Goal: Task Accomplishment & Management: Manage account settings

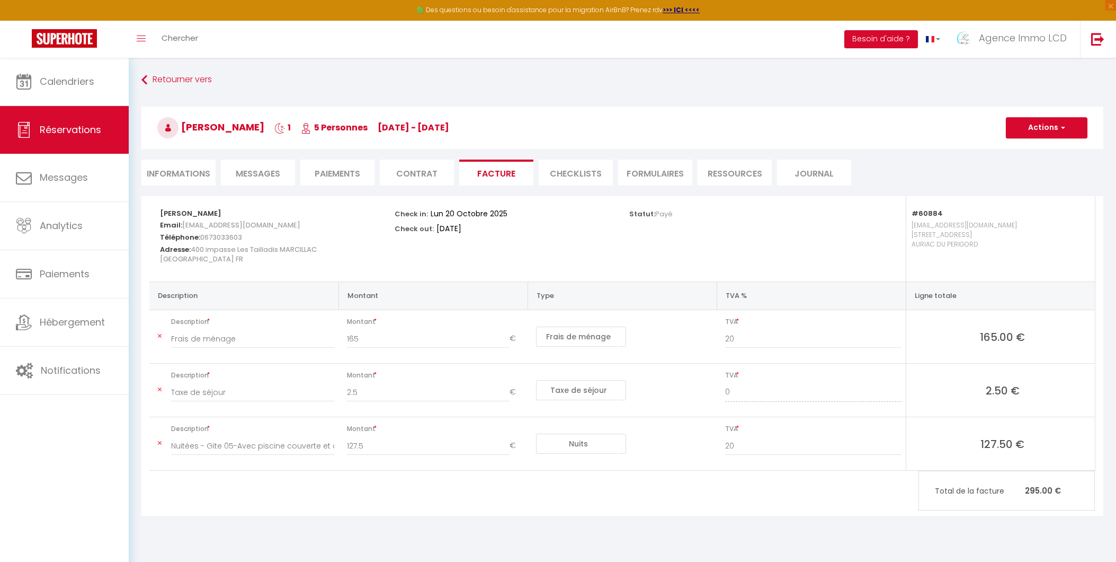
select select "60884"
select select
select select "10"
select select "14"
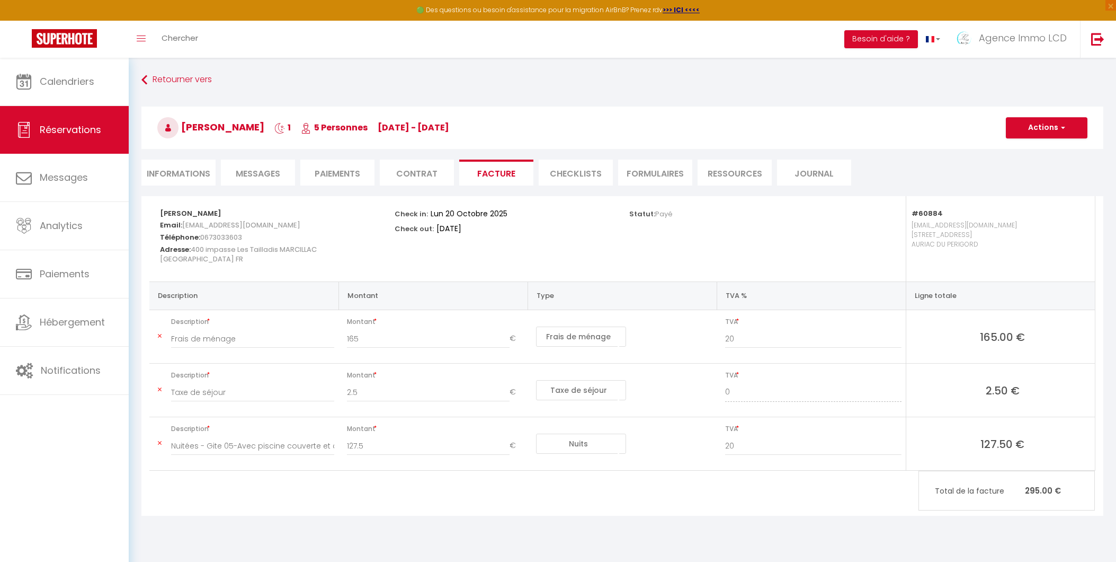
select select "69"
click at [172, 159] on li "Informations" at bounding box center [178, 172] width 74 height 26
select select
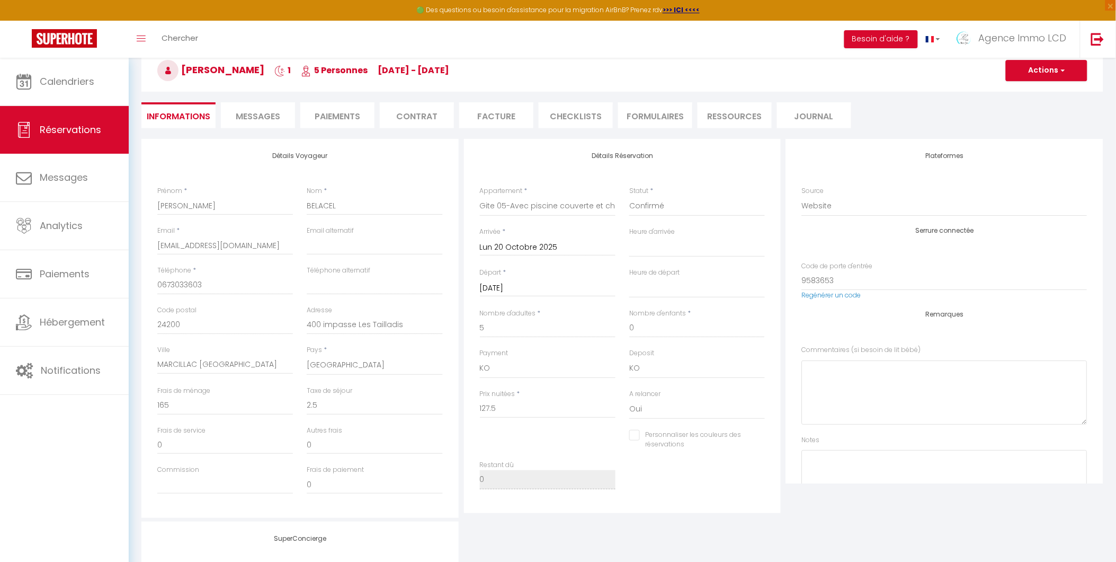
scroll to position [57, 0]
click at [245, 113] on span "Messages" at bounding box center [258, 116] width 44 height 12
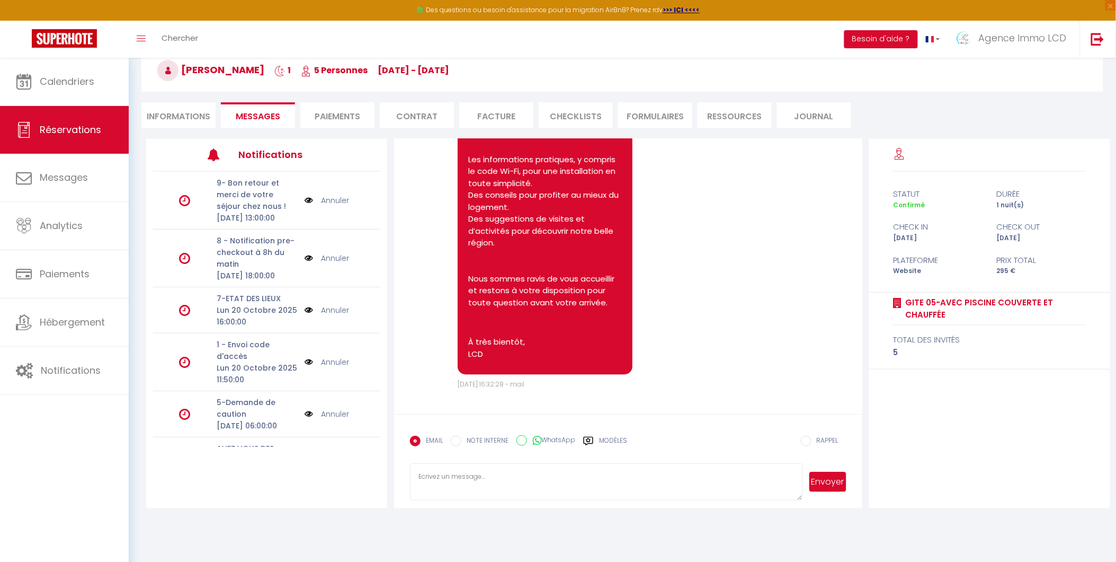
scroll to position [2523, 0]
click at [333, 112] on li "Paiements" at bounding box center [337, 115] width 74 height 26
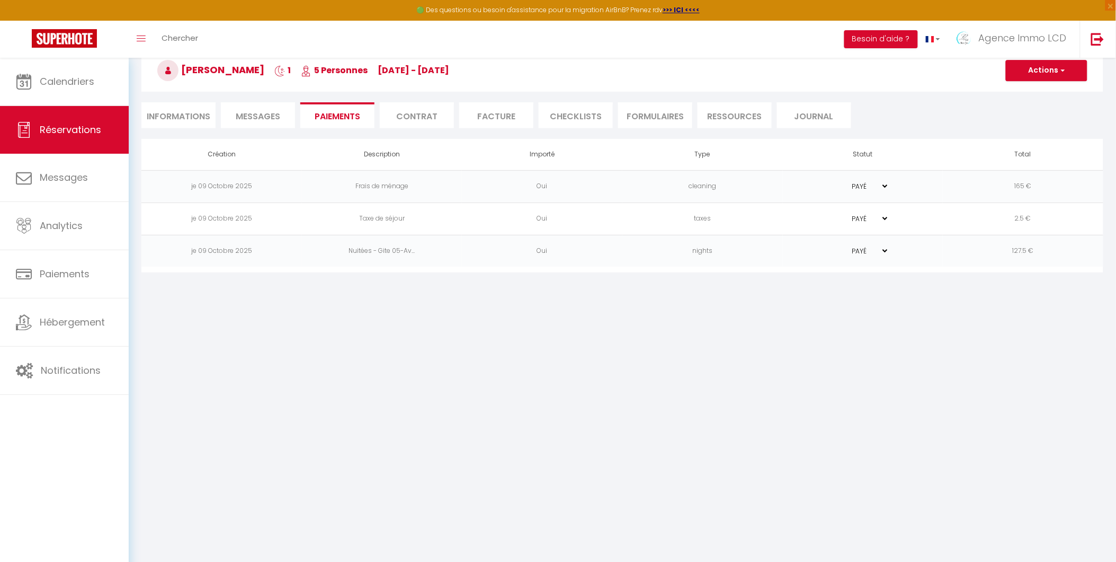
click at [400, 111] on li "Contrat" at bounding box center [417, 115] width 74 height 26
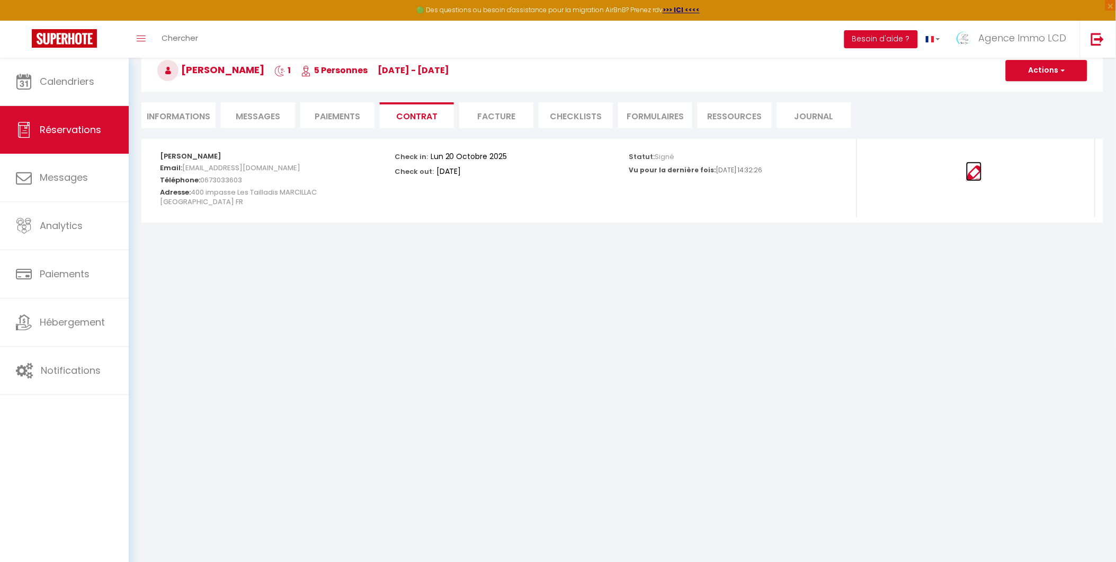
click at [974, 173] on img at bounding box center [974, 173] width 16 height 16
click at [178, 122] on li "Informations" at bounding box center [178, 115] width 74 height 26
select select
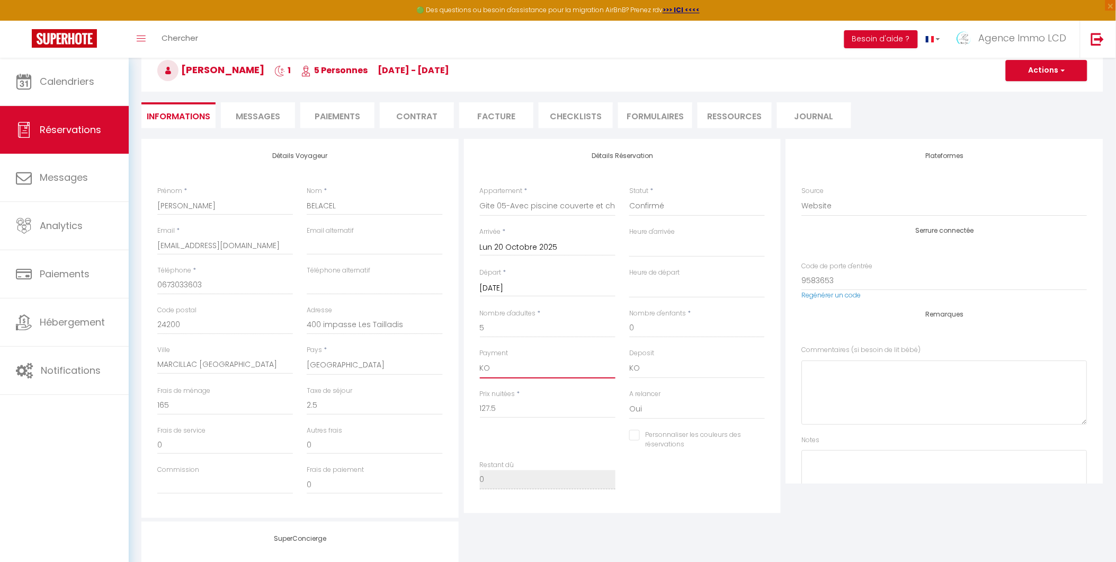
click at [520, 370] on select "OK KO" at bounding box center [548, 368] width 136 height 20
select select
checkbox input "false"
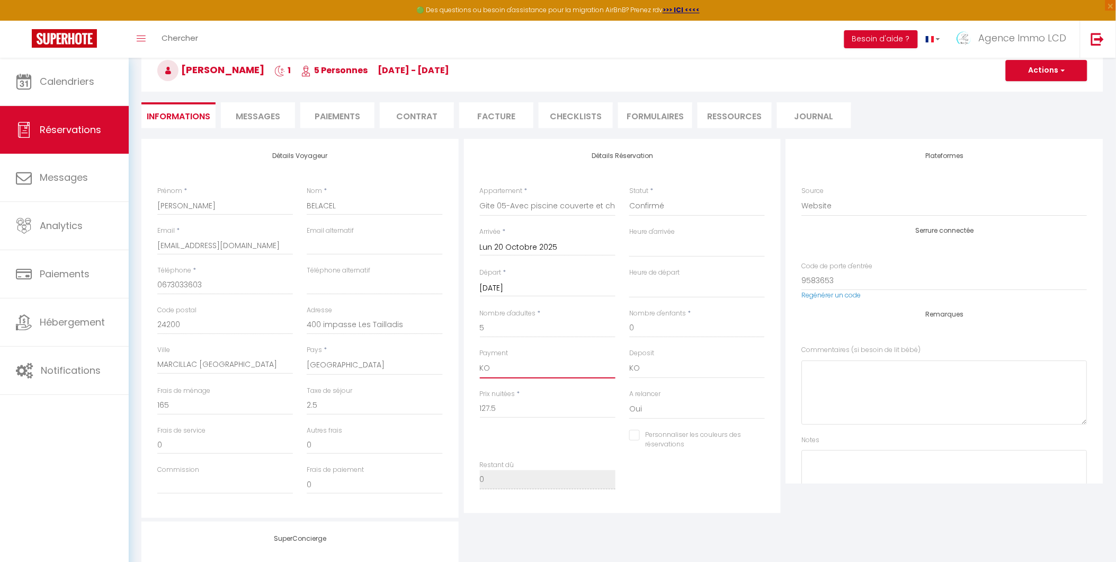
select select
checkbox input "false"
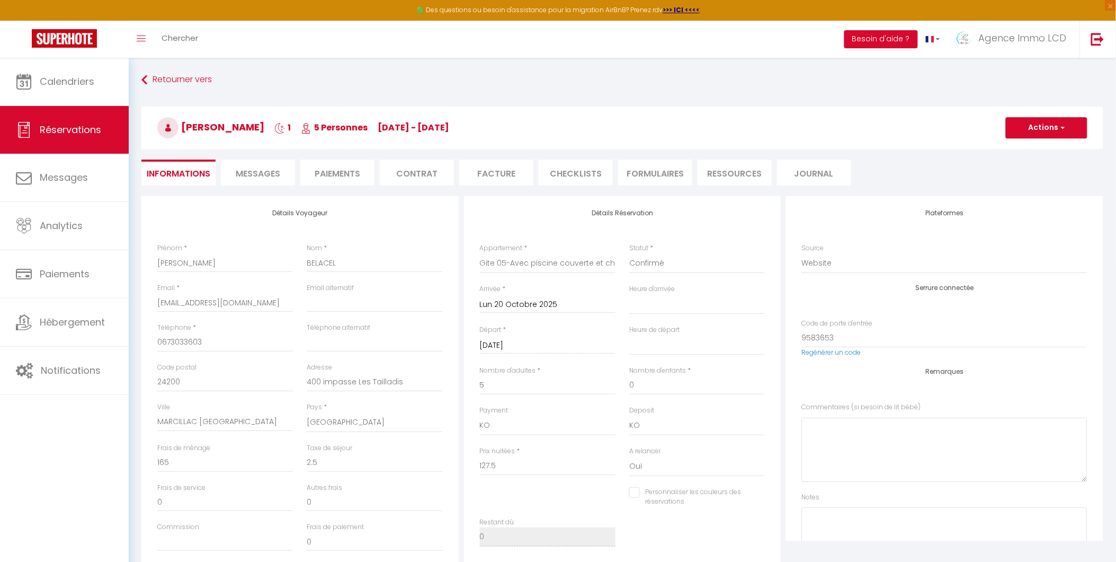
select select
checkbox input "false"
select select
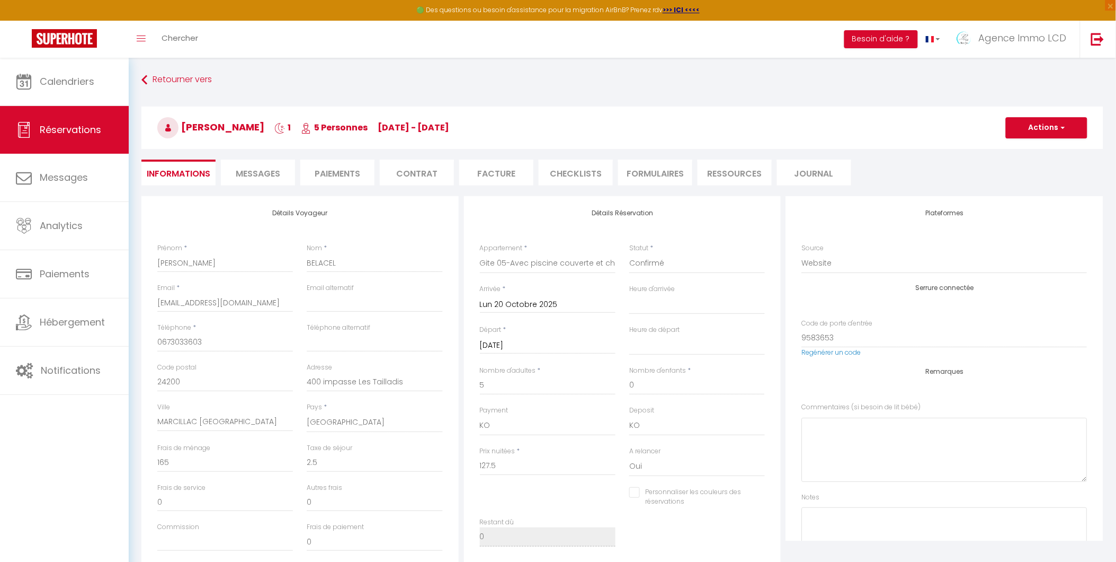
checkbox input "false"
select select
checkbox input "false"
select select
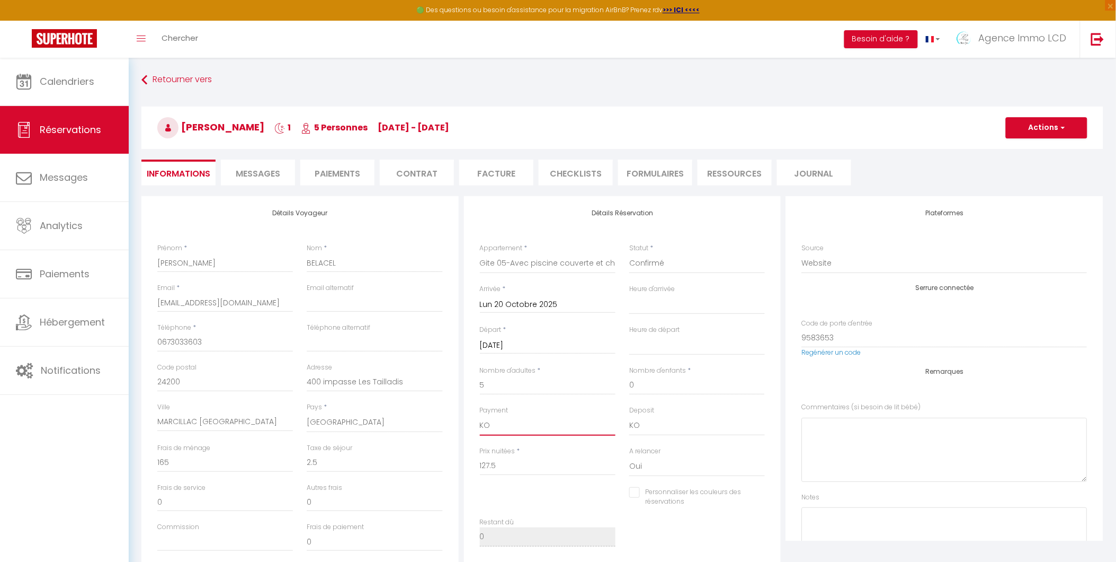
select select
checkbox input "false"
select select
checkbox input "false"
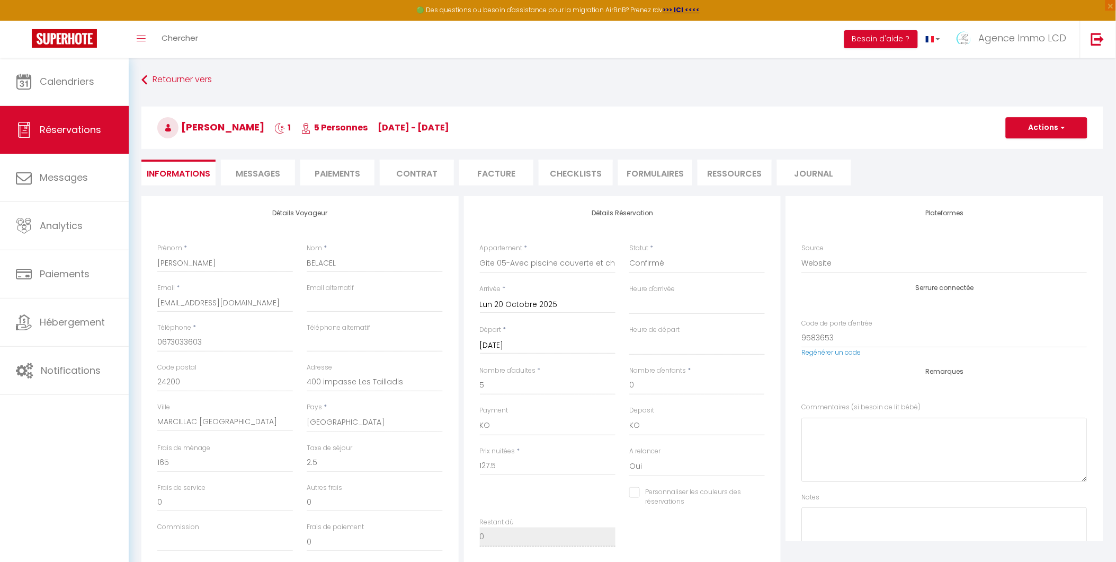
select select
checkbox input "false"
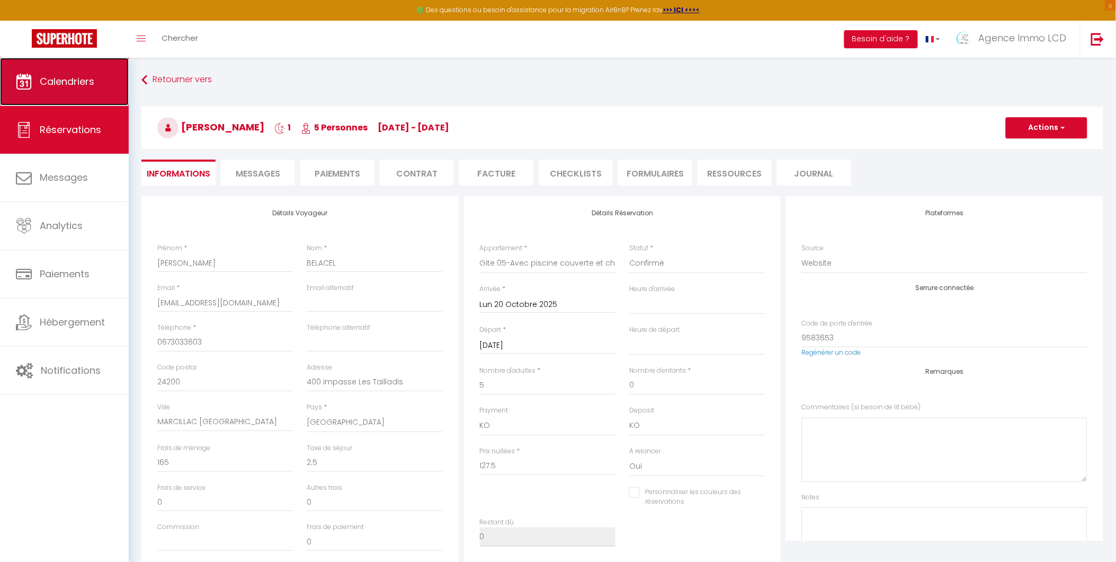
click at [56, 79] on span "Calendriers" at bounding box center [67, 81] width 55 height 13
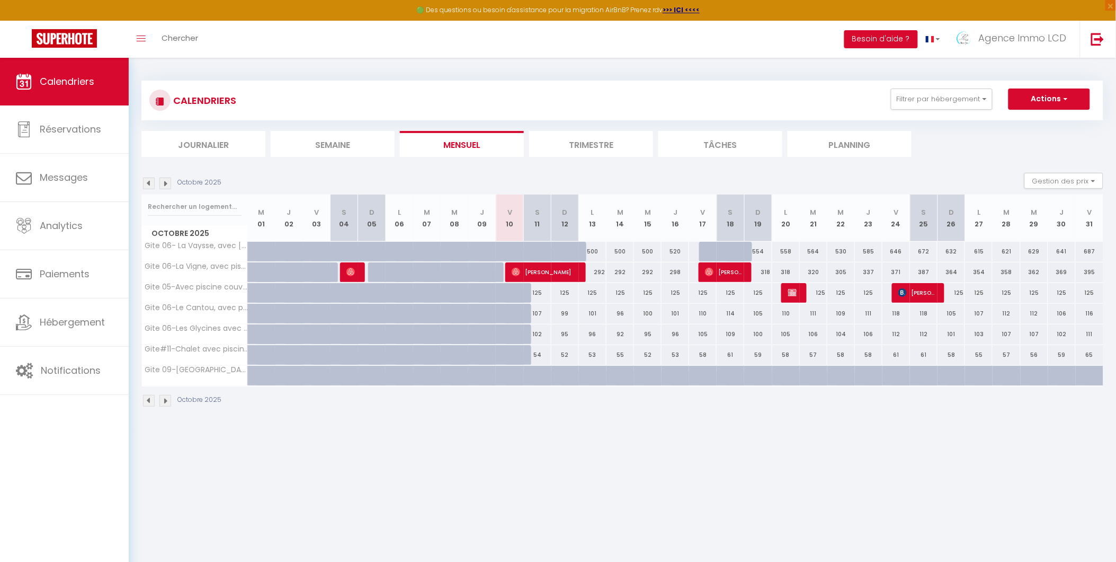
click at [165, 186] on img at bounding box center [165, 183] width 12 height 12
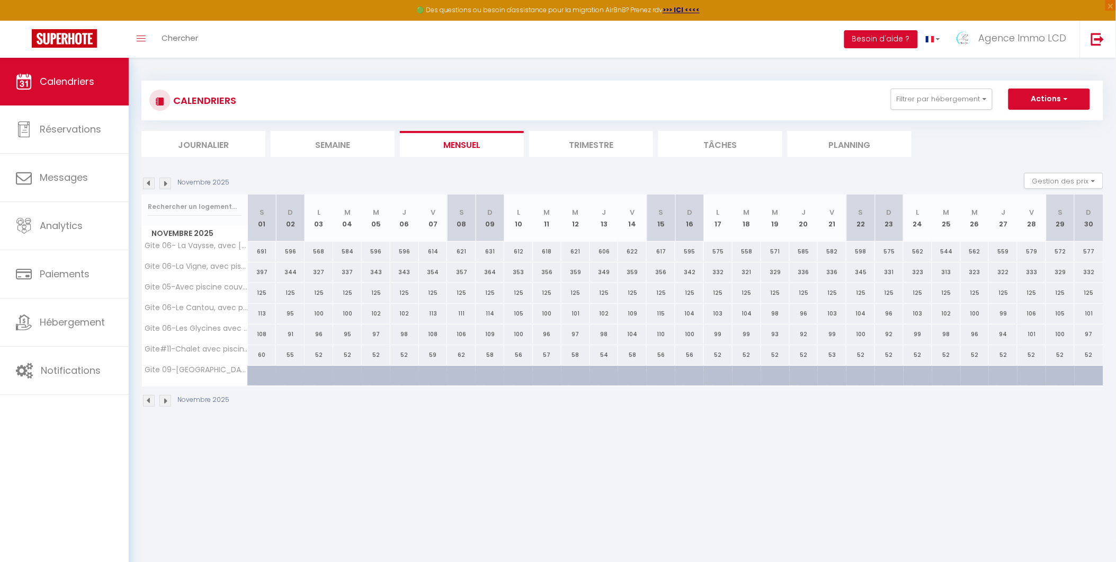
click at [165, 186] on img at bounding box center [165, 183] width 12 height 12
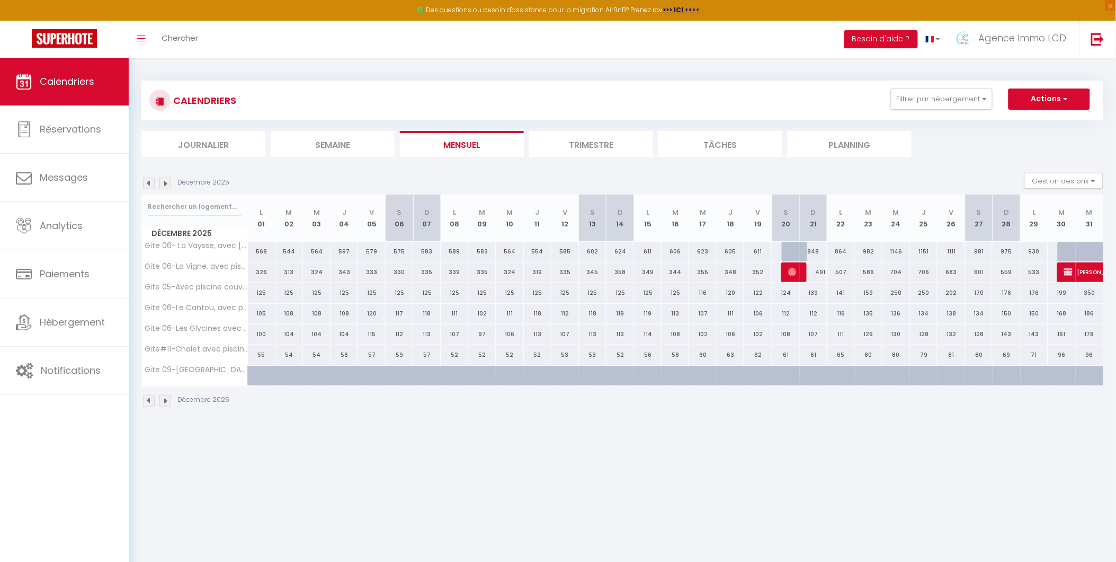
click at [146, 184] on img at bounding box center [149, 183] width 12 height 12
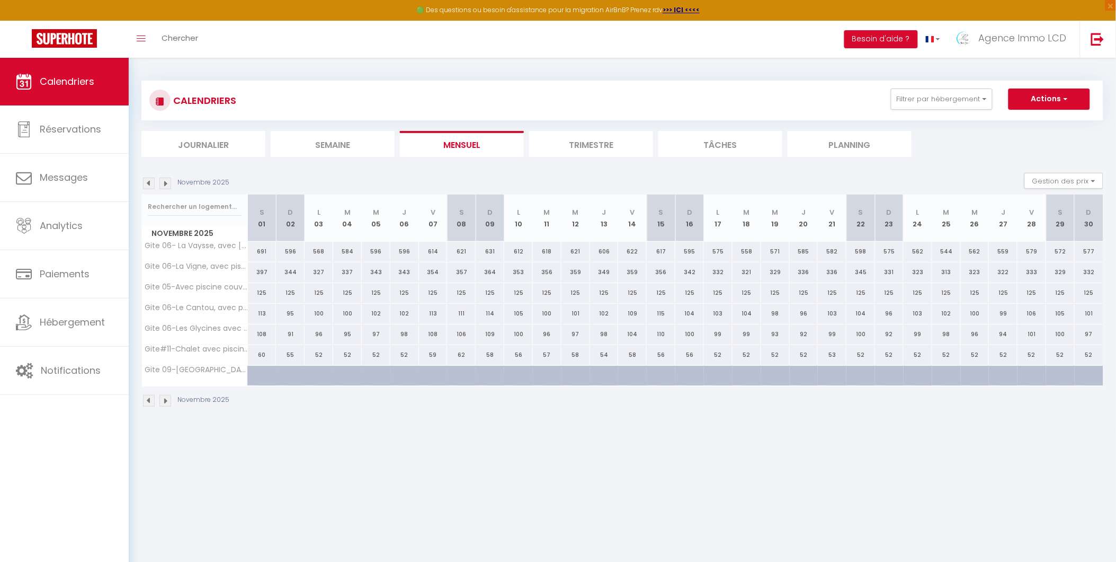
click at [147, 185] on img at bounding box center [149, 183] width 12 height 12
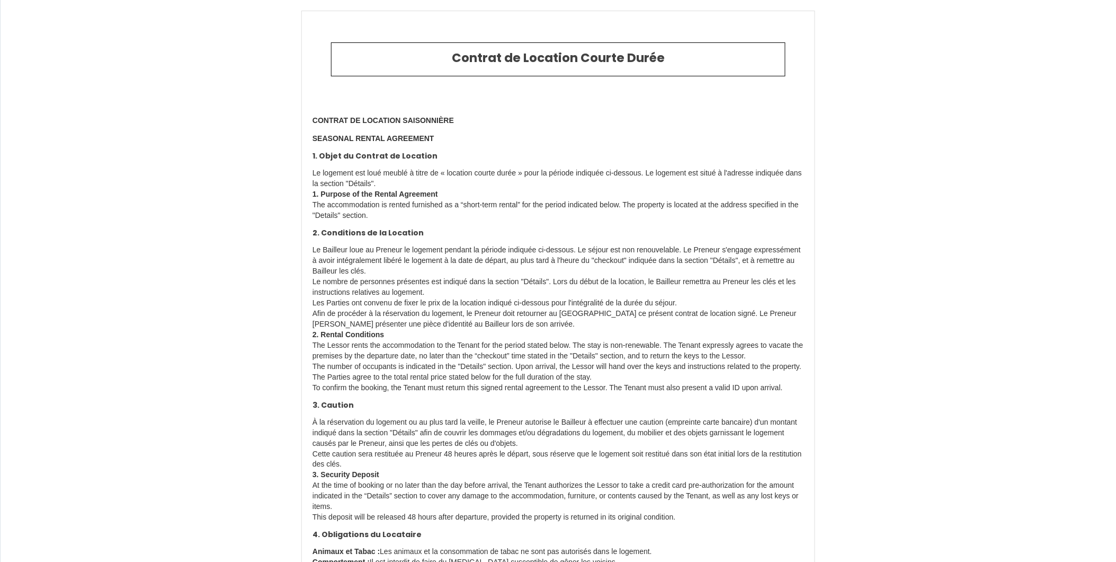
type input "[PHONE_NUMBER]"
